Goal: Information Seeking & Learning: Learn about a topic

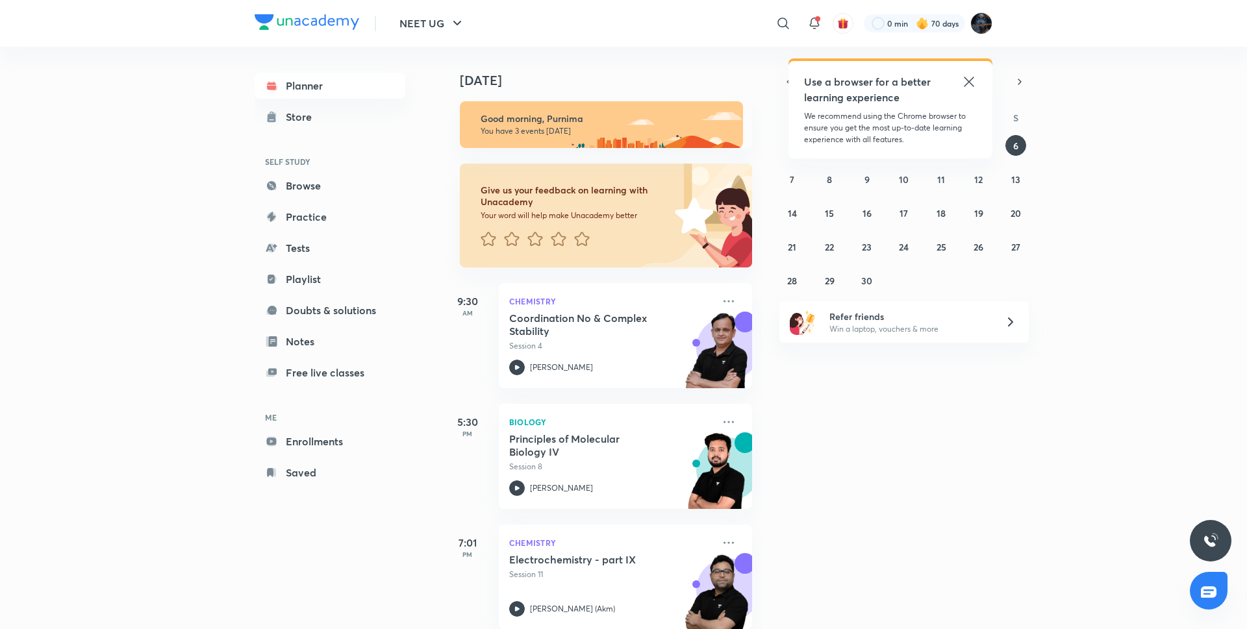
scroll to position [26, 0]
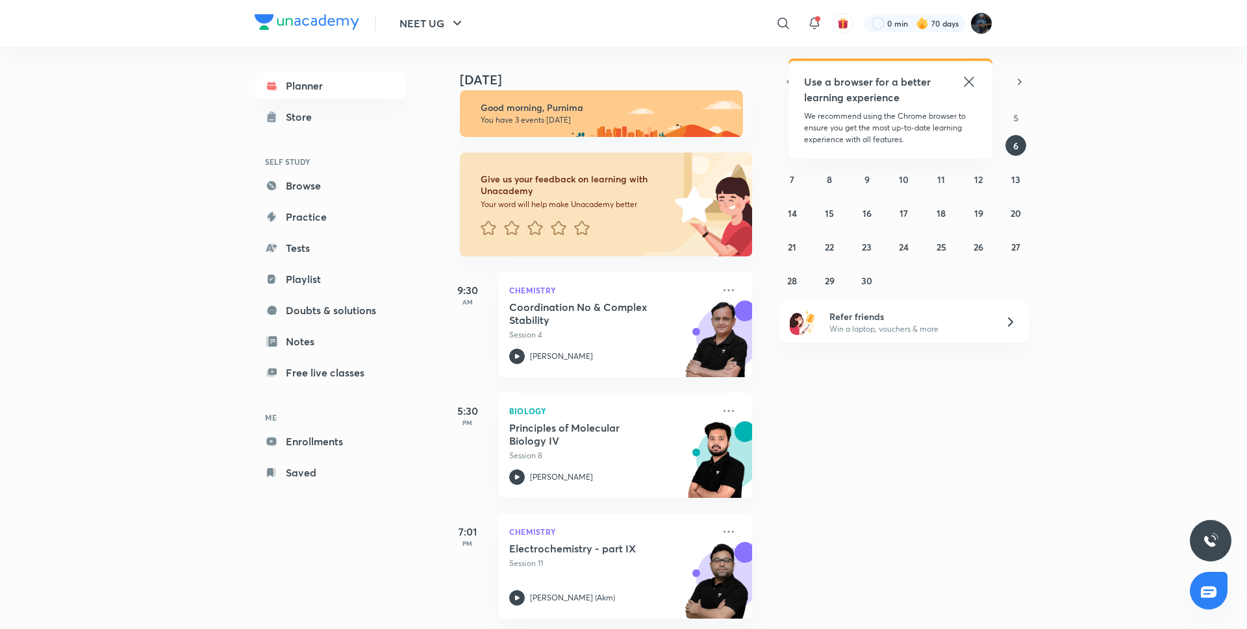
click at [966, 79] on icon at bounding box center [968, 82] width 10 height 10
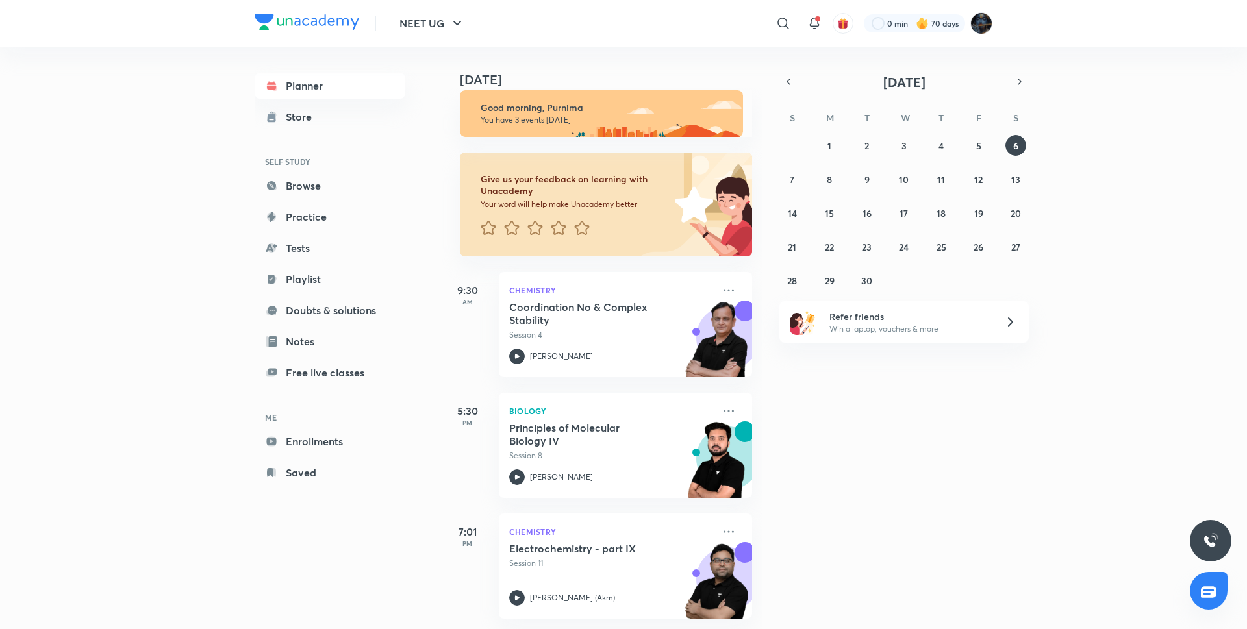
click at [982, 156] on div "31 1 2 3 4 5 6 7 8 9 10 11 12 13 14 15 16 17 18 19 20 21 22 23 24 25 26 27 28 2…" at bounding box center [903, 213] width 249 height 156
click at [980, 151] on abbr "5" at bounding box center [978, 146] width 5 height 12
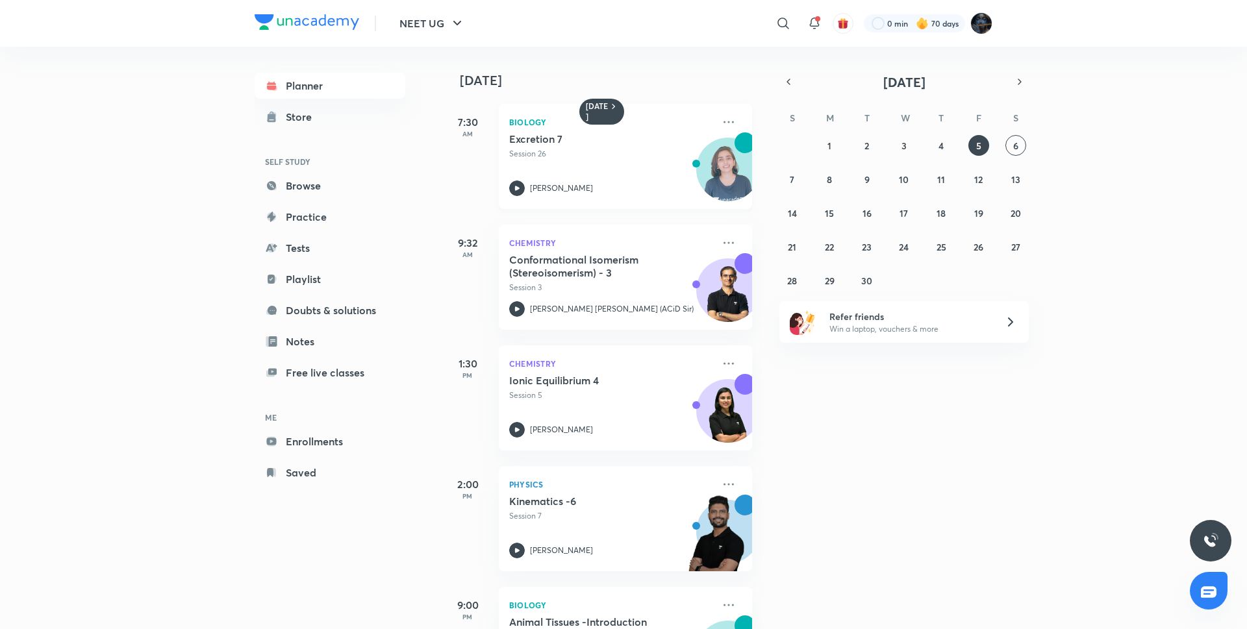
click at [516, 190] on icon at bounding box center [517, 188] width 5 height 5
